Goal: Information Seeking & Learning: Learn about a topic

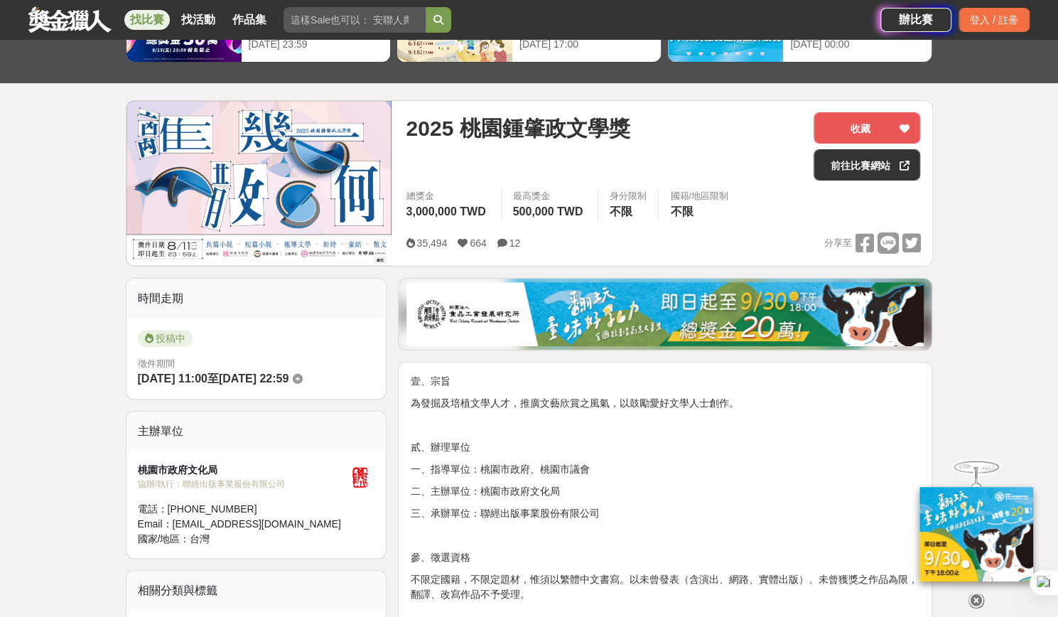
scroll to position [213, 0]
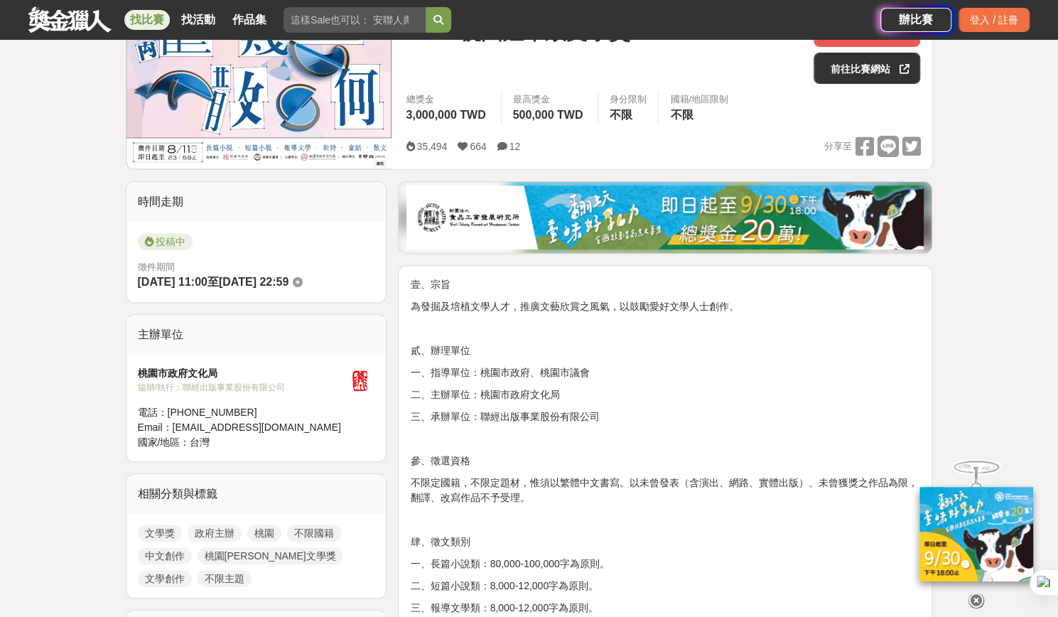
click at [289, 284] on span "2025-08-11 22:59" at bounding box center [254, 282] width 70 height 12
click at [605, 400] on p "二、主辦單位：桃園市政府文化局" at bounding box center [665, 394] width 510 height 15
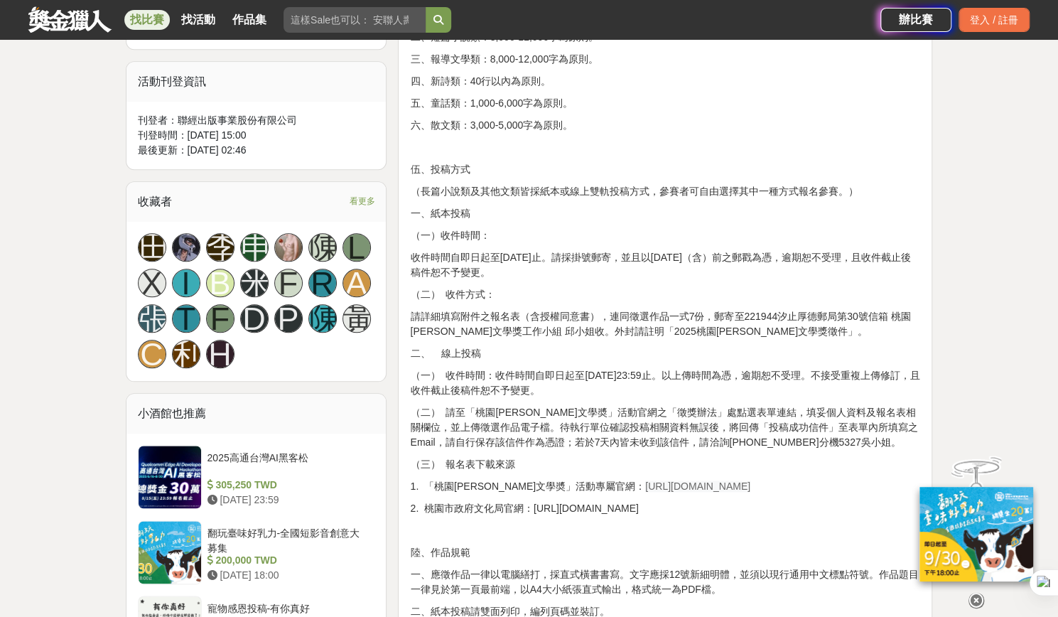
scroll to position [853, 0]
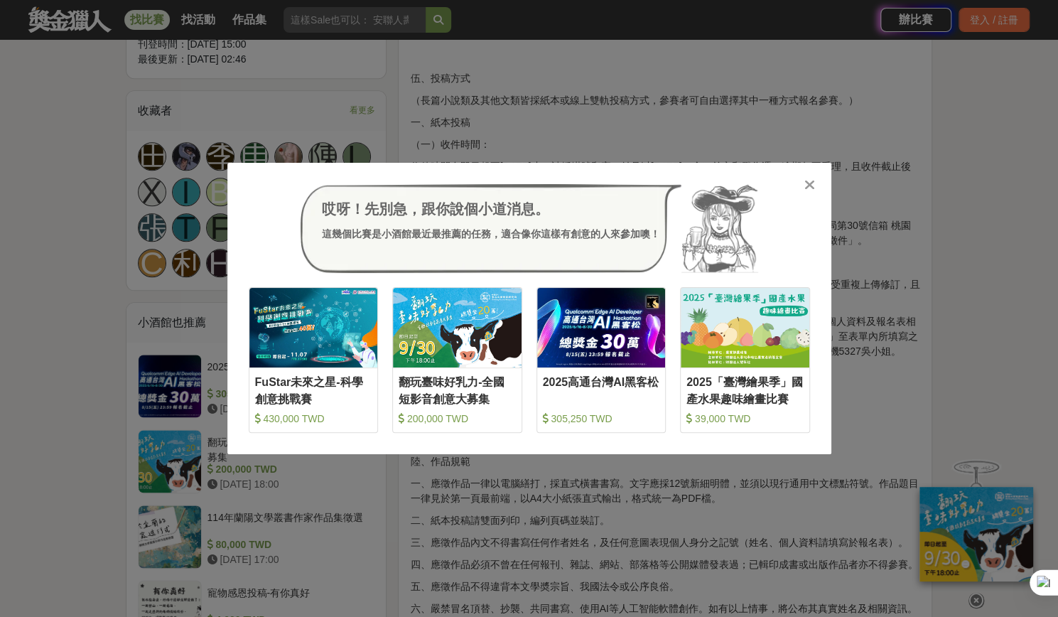
click at [814, 187] on icon at bounding box center [809, 185] width 11 height 14
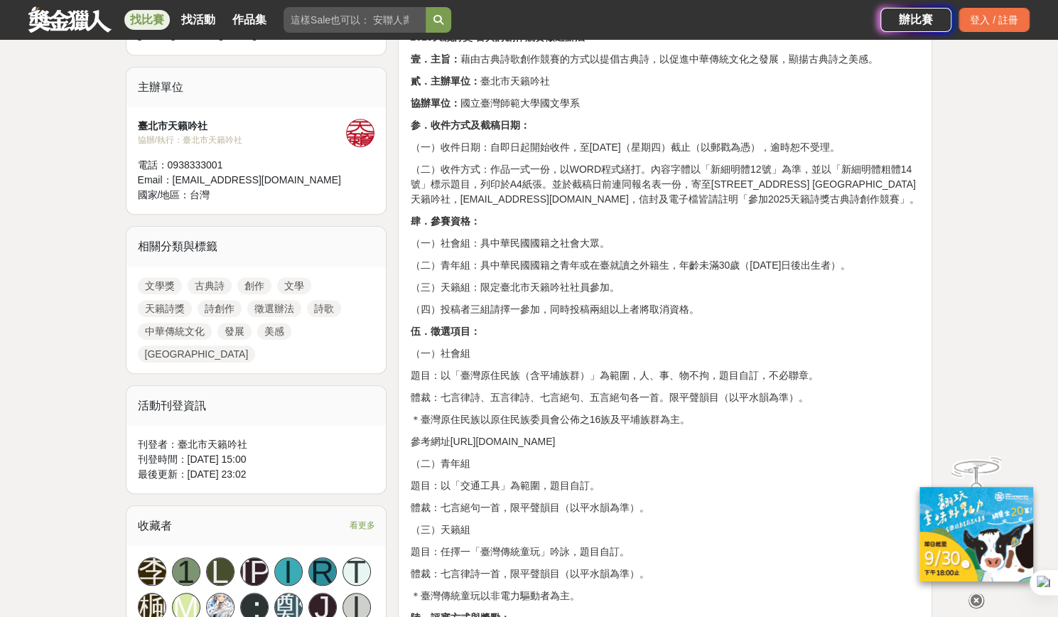
scroll to position [585, 0]
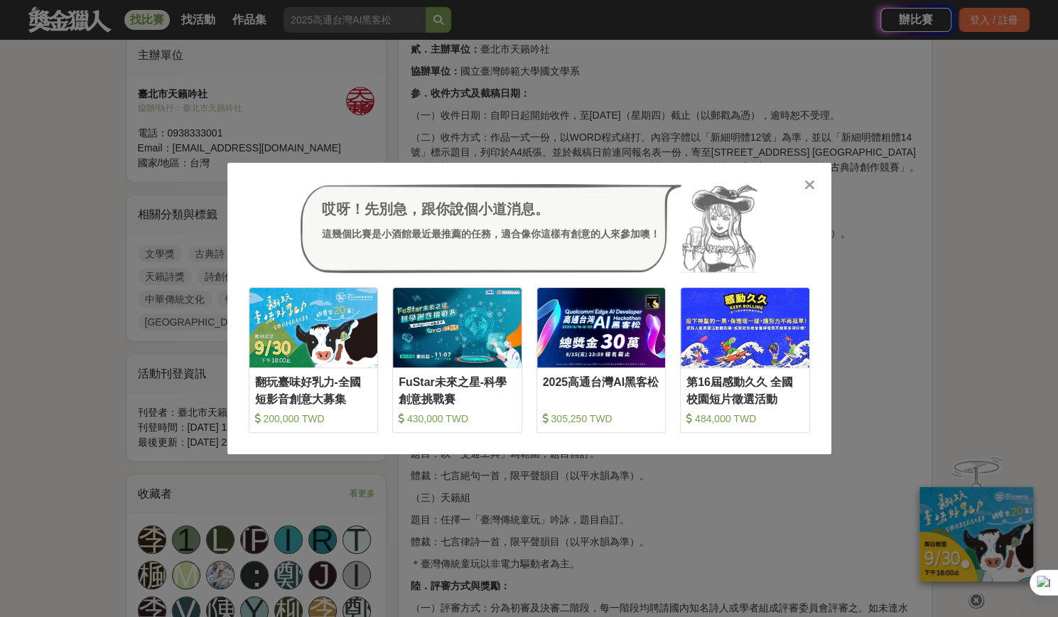
click at [807, 183] on icon at bounding box center [809, 185] width 11 height 14
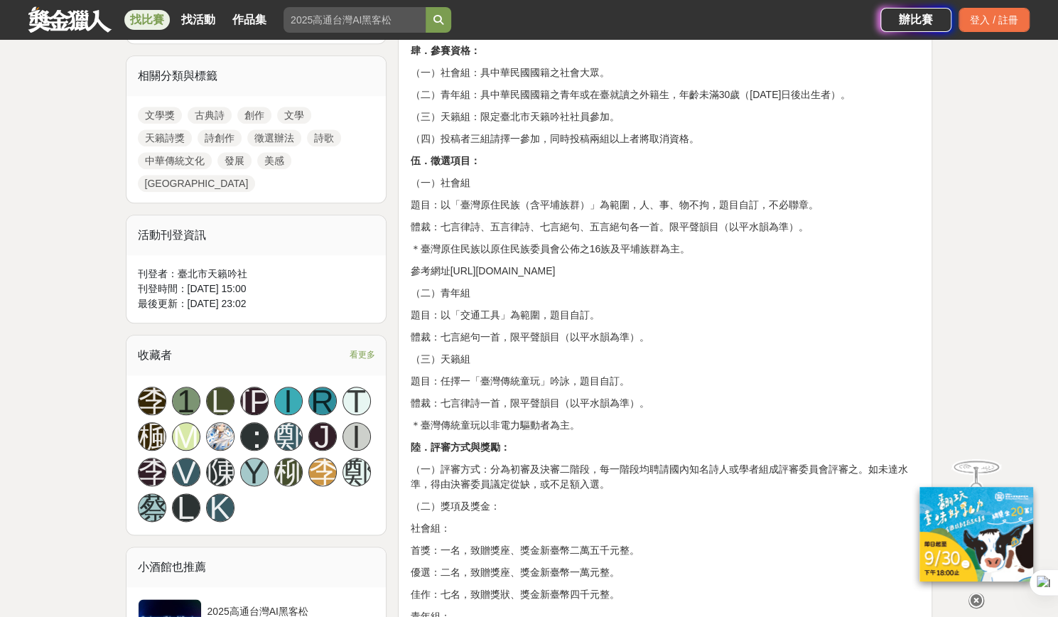
scroll to position [725, 0]
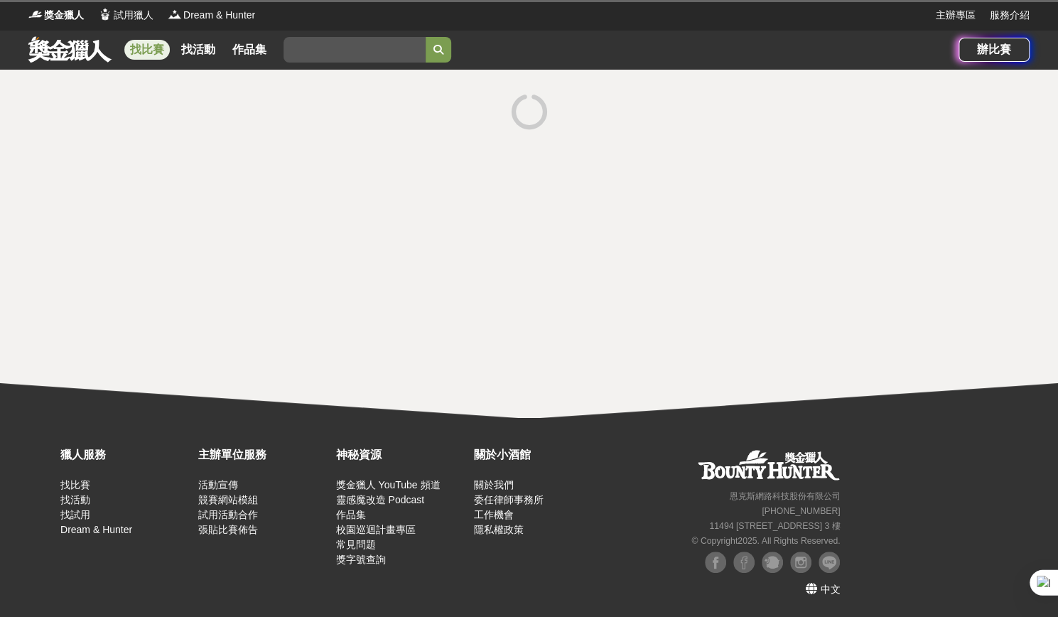
click at [630, 504] on div "恩[PERSON_NAME]網路科技股份有限公司 [PHONE_NUMBER] [STREET_ADDRESS] © Copyright 2025 . All…" at bounding box center [726, 497] width 236 height 102
